Goal: Information Seeking & Learning: Learn about a topic

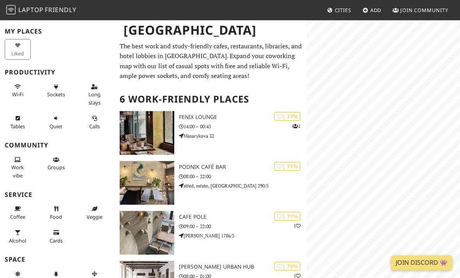
scroll to position [26, 0]
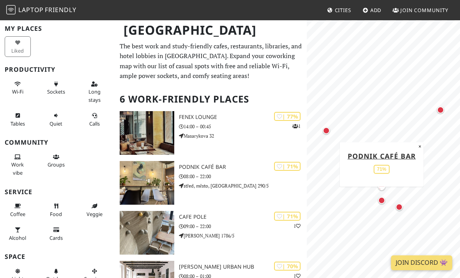
click at [391, 156] on link "Podnik café bar" at bounding box center [381, 155] width 68 height 9
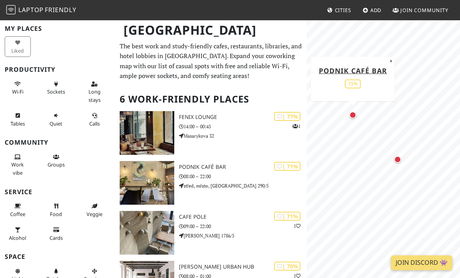
click at [389, 58] on button "×" at bounding box center [390, 60] width 7 height 9
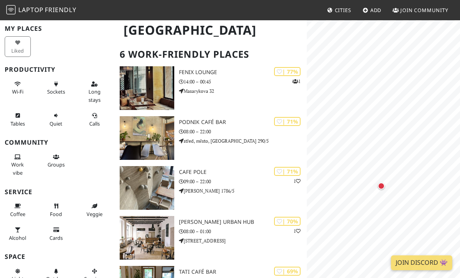
scroll to position [0, 0]
click at [213, 187] on p "Durďákova 1786/5" at bounding box center [243, 190] width 128 height 7
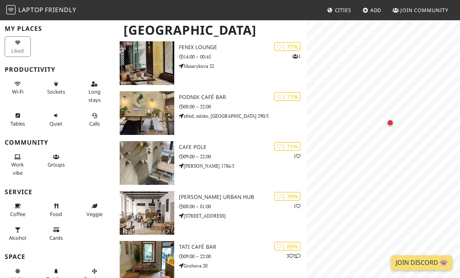
click at [394, 120] on div "Map marker" at bounding box center [390, 123] width 16 height 16
click at [376, 71] on div "Map marker" at bounding box center [376, 72] width 7 height 7
click at [368, 118] on div "Map marker" at bounding box center [367, 125] width 16 height 16
click at [384, 83] on link "SKØG Urban Hub" at bounding box center [366, 76] width 61 height 18
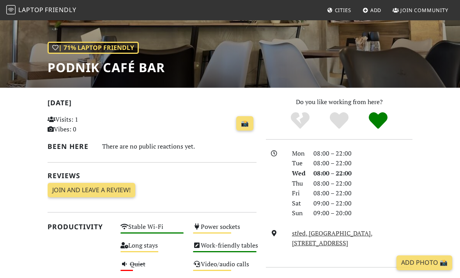
scroll to position [114, 0]
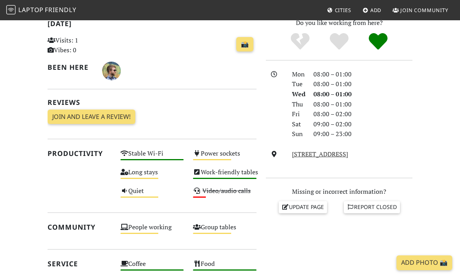
scroll to position [245, 0]
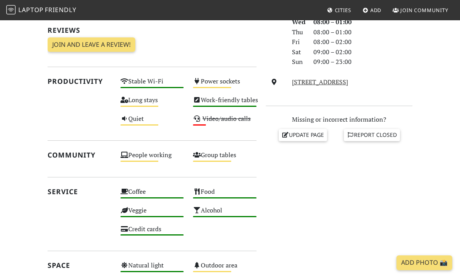
click at [139, 106] on div "Medium" at bounding box center [139, 106] width 38 height 1
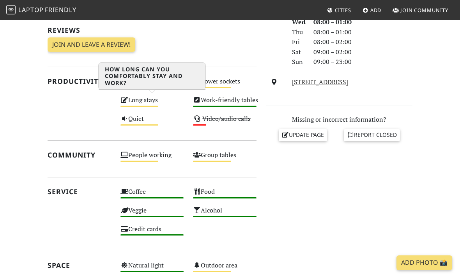
scroll to position [0, 0]
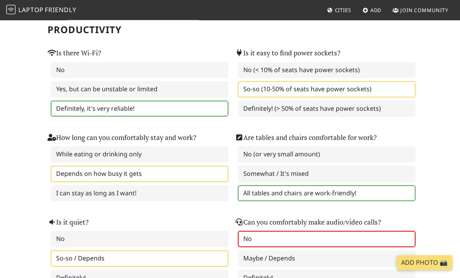
scroll to position [70, 0]
